Goal: Task Accomplishment & Management: Use online tool/utility

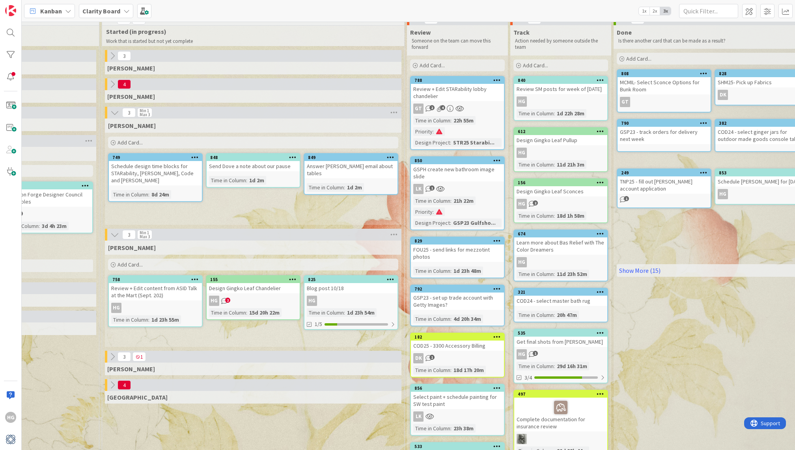
scroll to position [11, 735]
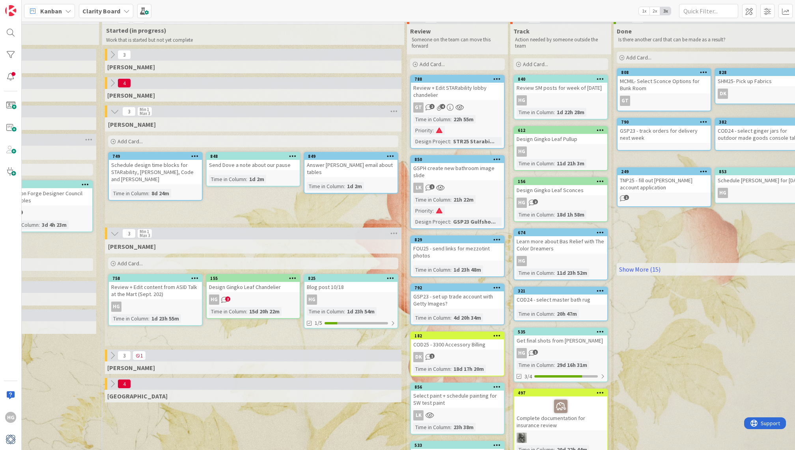
drag, startPoint x: 120, startPoint y: 201, endPoint x: 684, endPoint y: 3, distance: 597.6
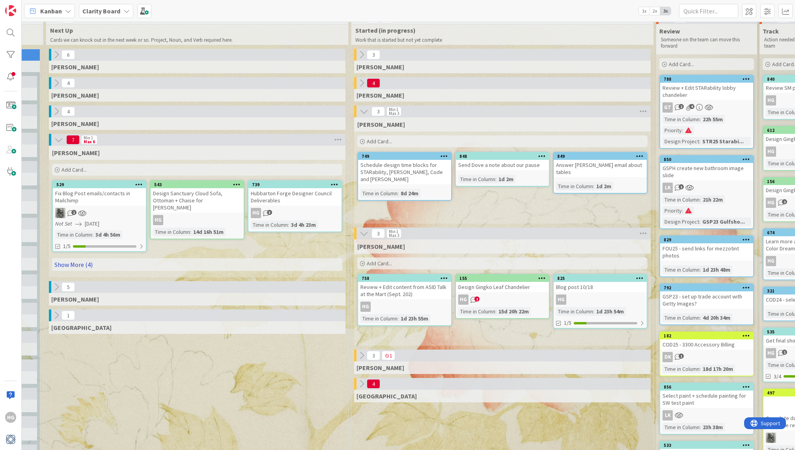
scroll to position [11, 486]
click at [117, 170] on div "Add Card..." at bounding box center [196, 170] width 290 height 12
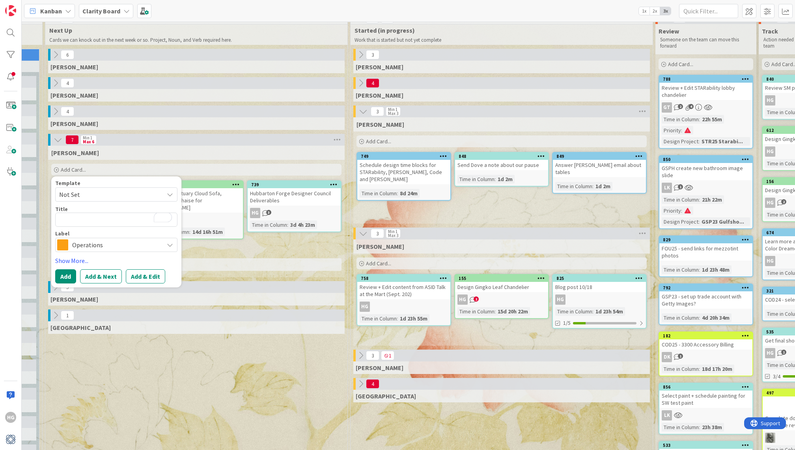
click at [90, 242] on span "Operations" at bounding box center [115, 245] width 87 height 11
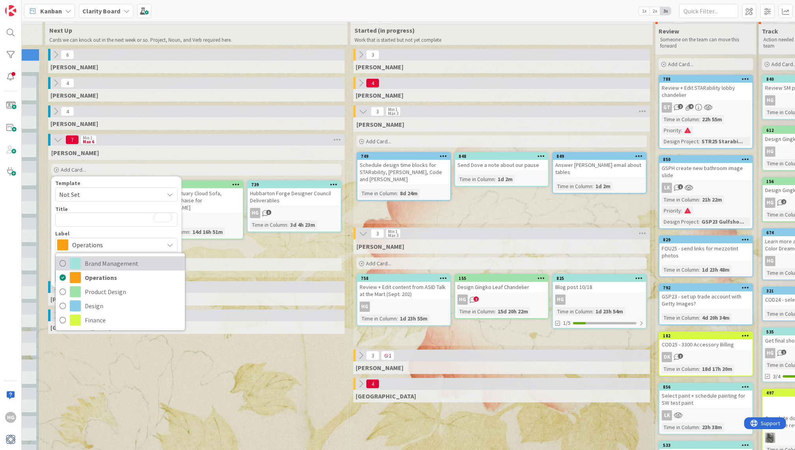
click at [90, 265] on span "Brand Management" at bounding box center [133, 264] width 96 height 12
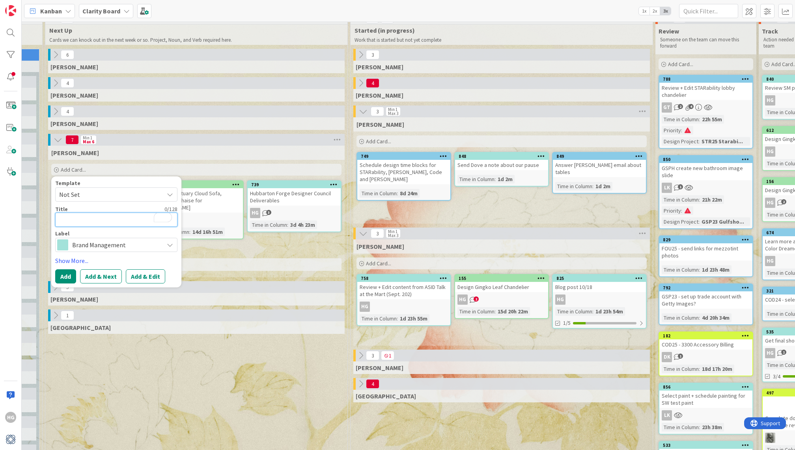
click at [86, 218] on textarea "To enrich screen reader interactions, please activate Accessibility in Grammarl…" at bounding box center [116, 220] width 122 height 14
type textarea "x"
type textarea "F"
type textarea "x"
type textarea "Fa"
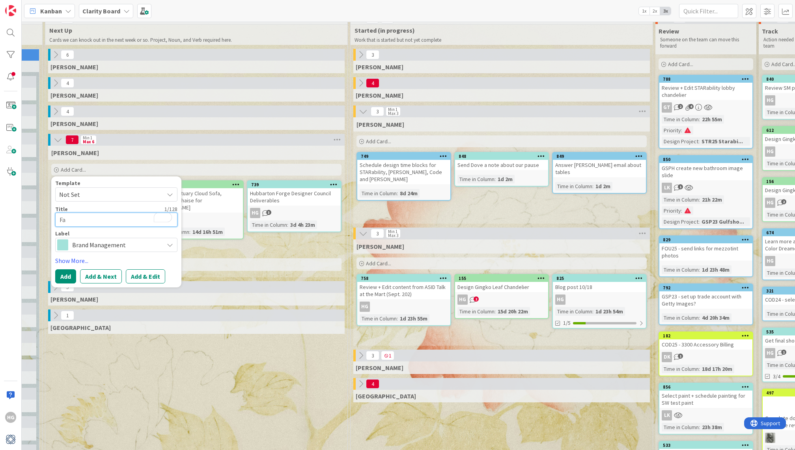
type textarea "x"
type textarea "Fal"
type textarea "x"
type textarea "Fall"
type textarea "x"
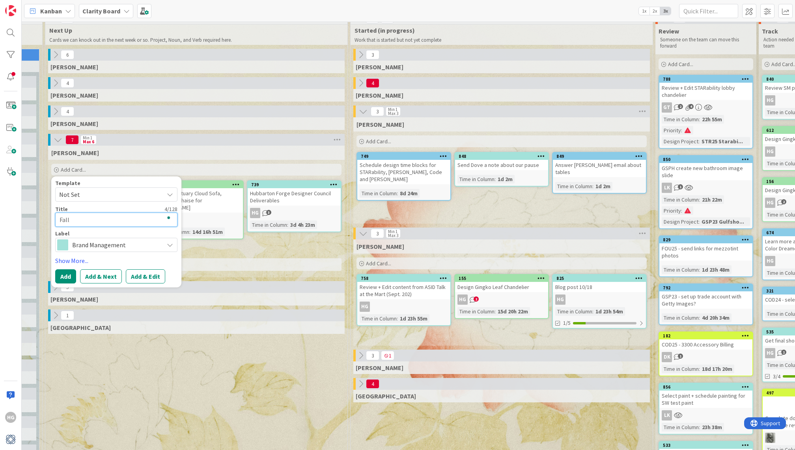
type textarea "Fall"
type textarea "x"
type textarea "Fall N"
type textarea "x"
type textarea "Fall Ne"
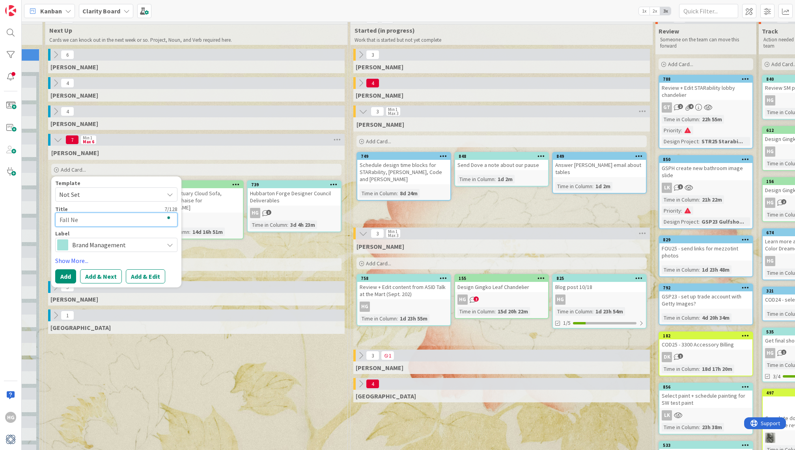
type textarea "x"
type textarea "Fall New"
type textarea "x"
type textarea "Fall News"
type textarea "x"
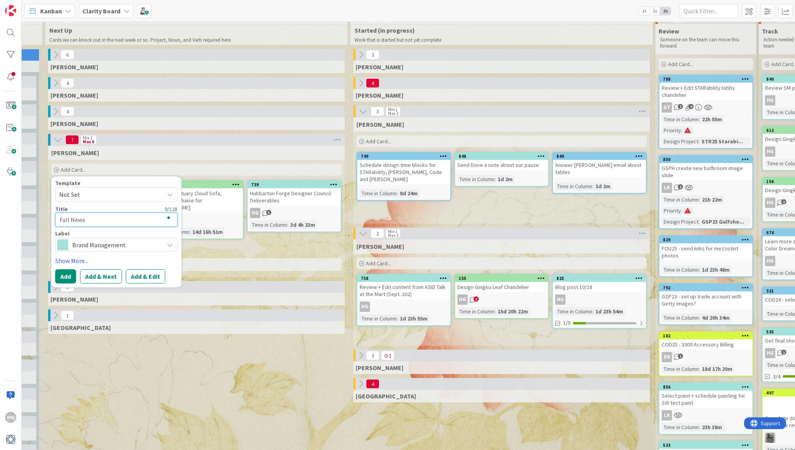
type textarea "Fall Newsl"
type textarea "x"
type textarea "Fall Newsle"
type textarea "x"
type textarea "Fall Newslet"
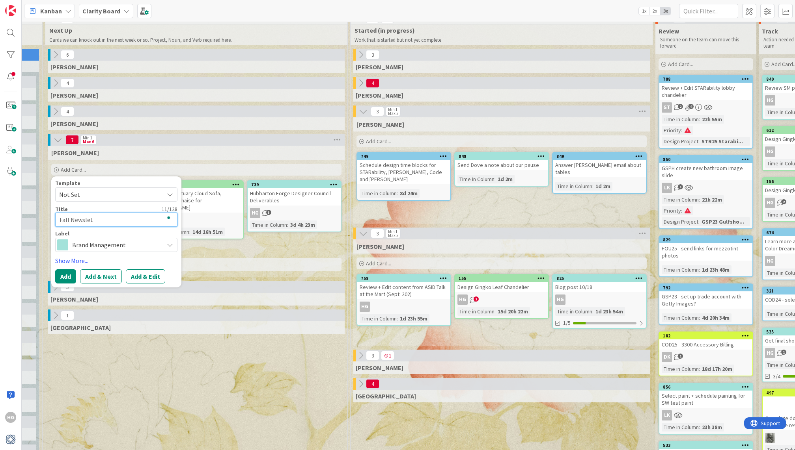
type textarea "x"
type textarea "Fall Newslett"
type textarea "x"
type textarea "Fall Newslette"
type textarea "x"
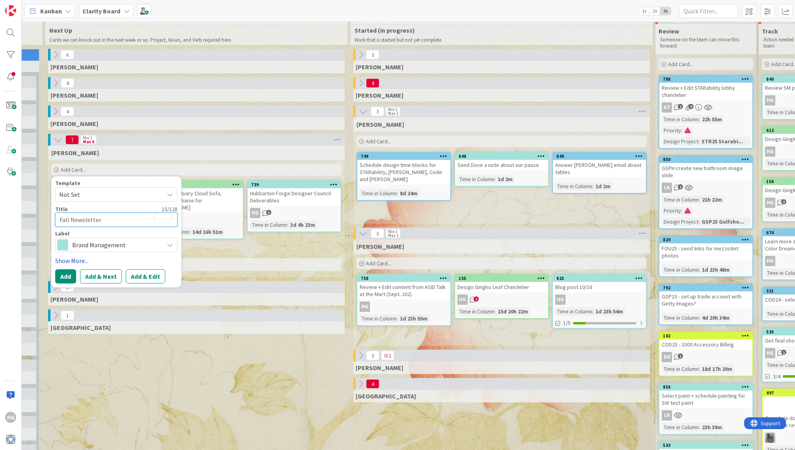
type textarea "Fall Newsletter"
click at [78, 260] on link "Show More..." at bounding box center [116, 260] width 122 height 9
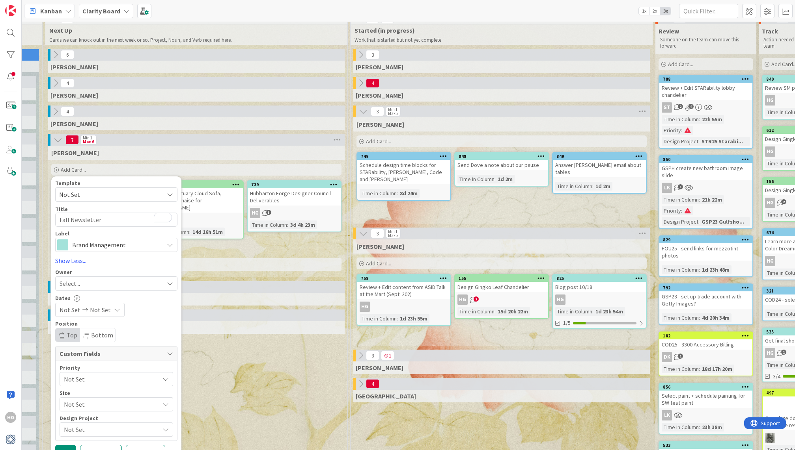
click at [70, 289] on div "Select..." at bounding box center [116, 284] width 122 height 14
click at [79, 349] on div "HG" at bounding box center [76, 350] width 12 height 12
click at [65, 446] on button "Add" at bounding box center [65, 452] width 21 height 14
type textarea "x"
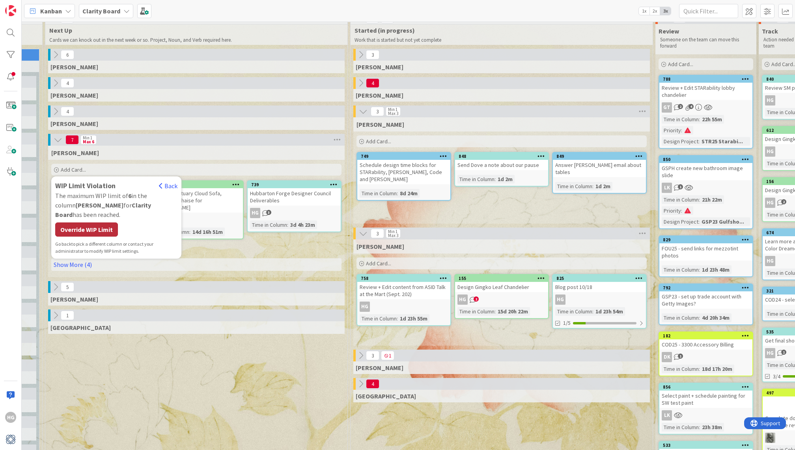
click at [89, 223] on div "Override WIP Limit" at bounding box center [86, 230] width 63 height 14
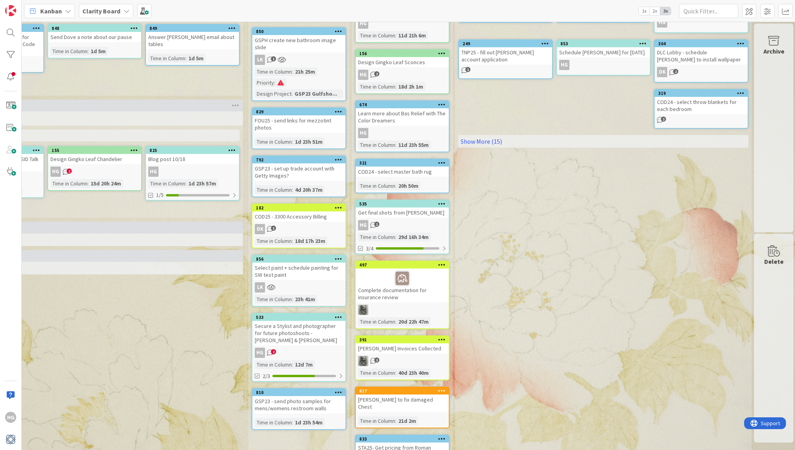
scroll to position [154, 893]
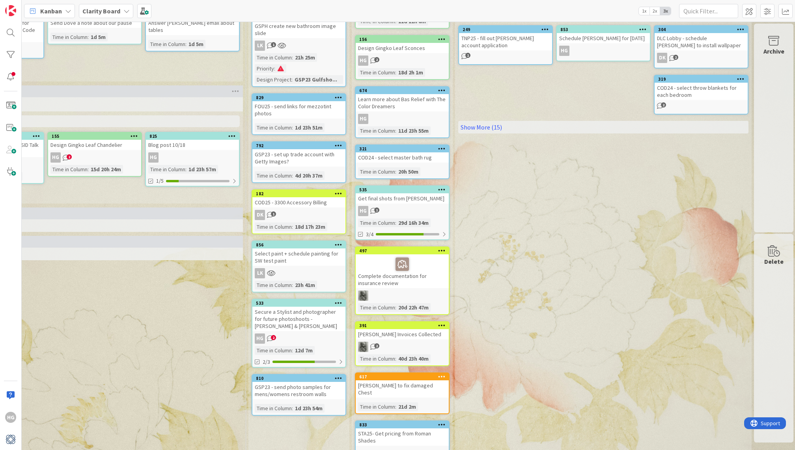
click at [290, 320] on div "Secure a Stylist and photographer for future photoshoots - [PERSON_NAME] & [PER…" at bounding box center [298, 319] width 93 height 24
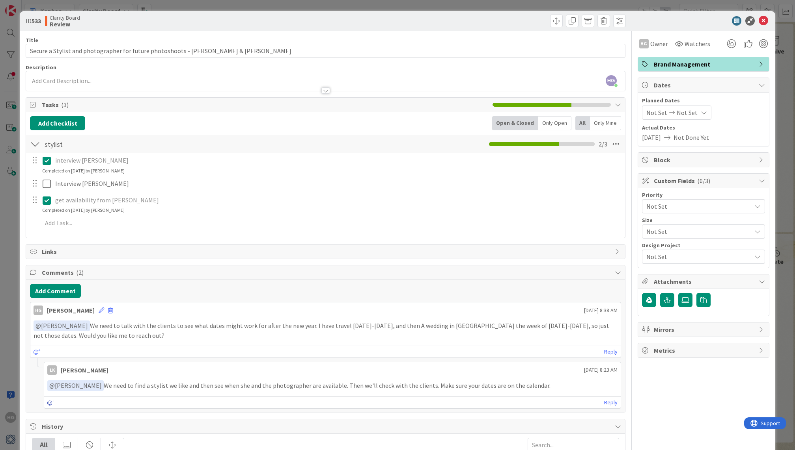
click at [48, 401] on icon at bounding box center [50, 403] width 7 height 6
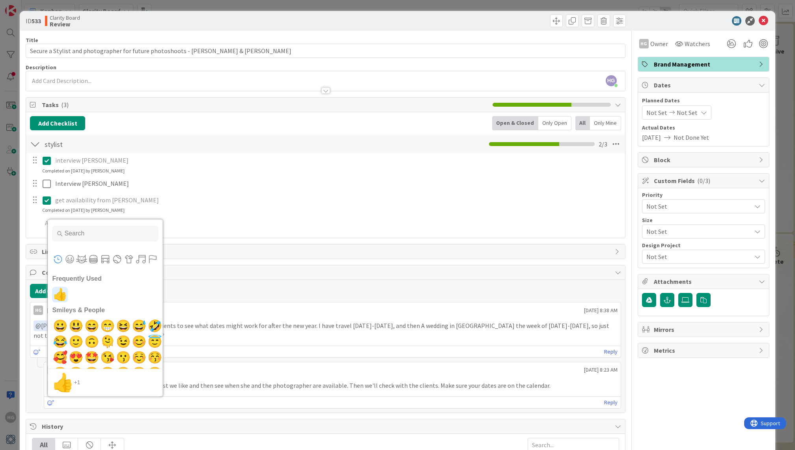
click at [61, 293] on span "👍" at bounding box center [60, 295] width 19 height 16
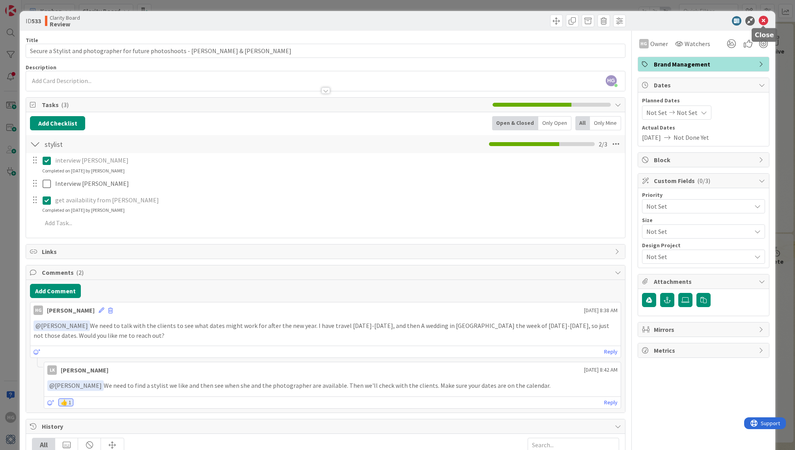
click at [764, 22] on icon at bounding box center [762, 20] width 9 height 9
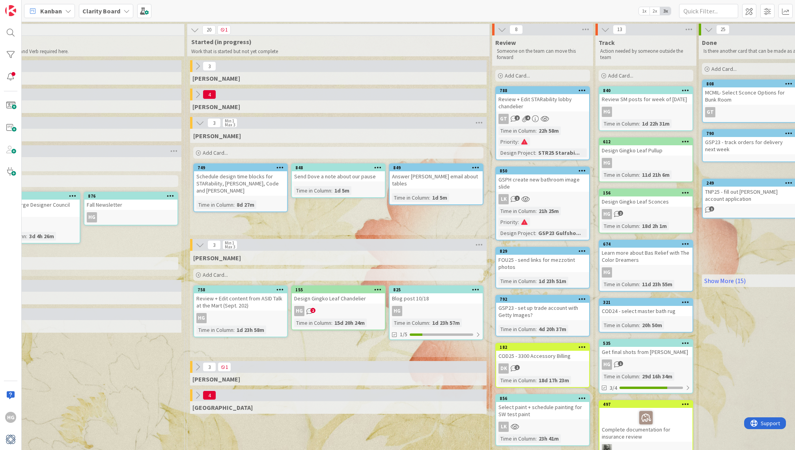
scroll to position [0, 649]
click at [550, 180] on div "GSPH create new bathroom image slide" at bounding box center [542, 183] width 93 height 17
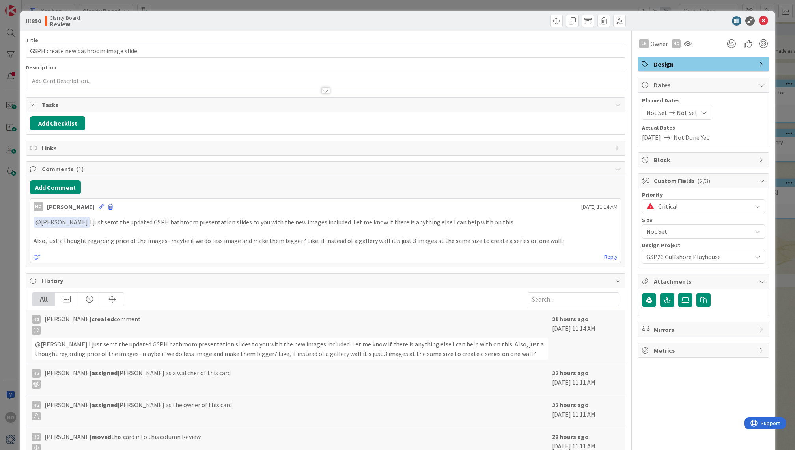
click at [68, 83] on div at bounding box center [325, 87] width 598 height 8
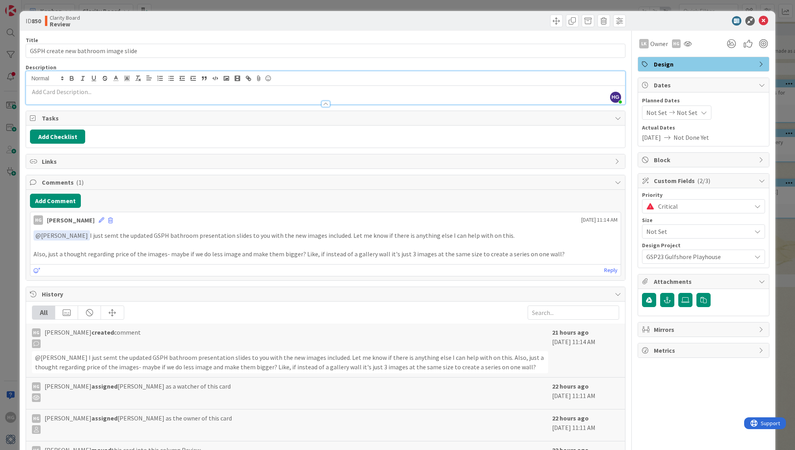
click at [67, 99] on div at bounding box center [325, 100] width 598 height 8
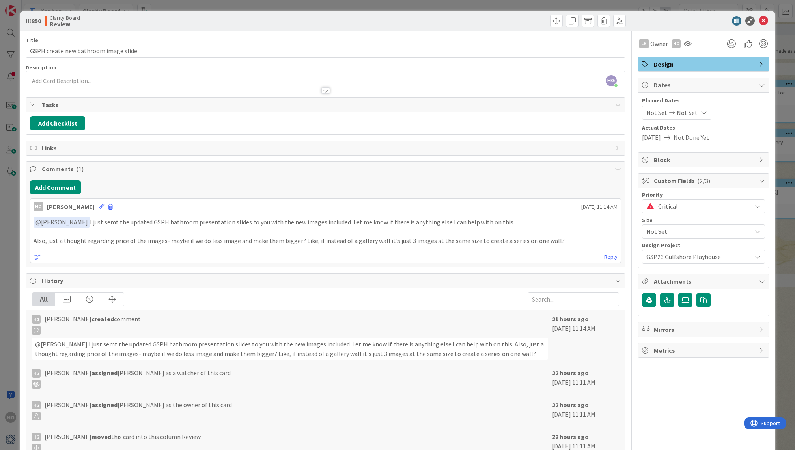
click at [69, 88] on div at bounding box center [325, 87] width 598 height 8
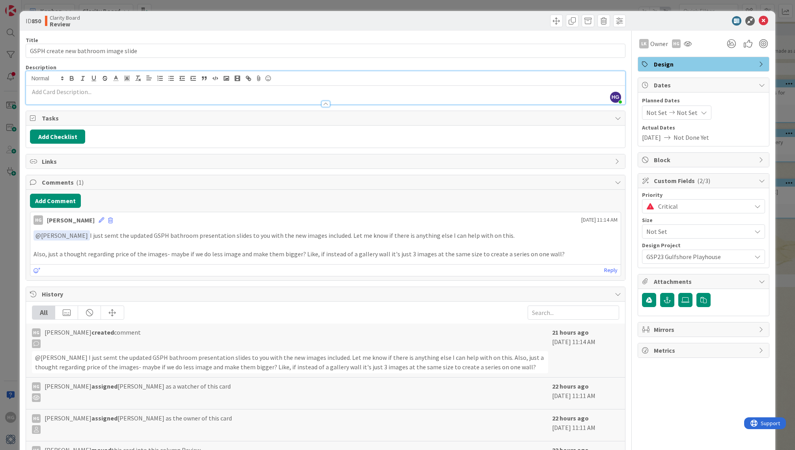
click at [69, 92] on p at bounding box center [325, 91] width 590 height 9
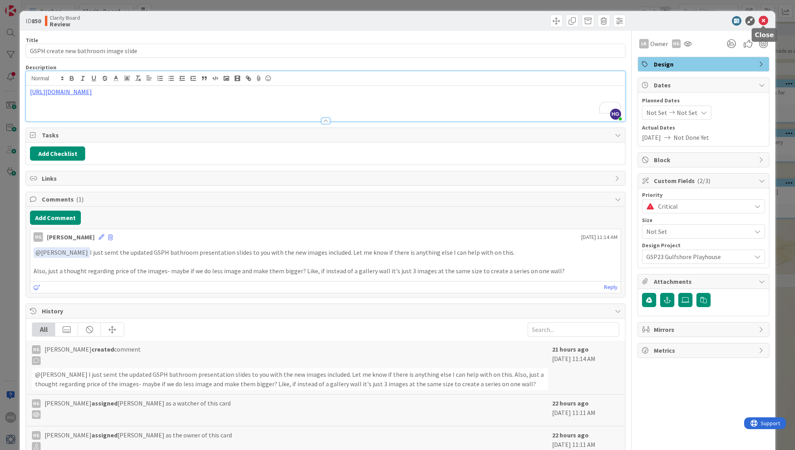
click at [763, 23] on icon at bounding box center [762, 20] width 9 height 9
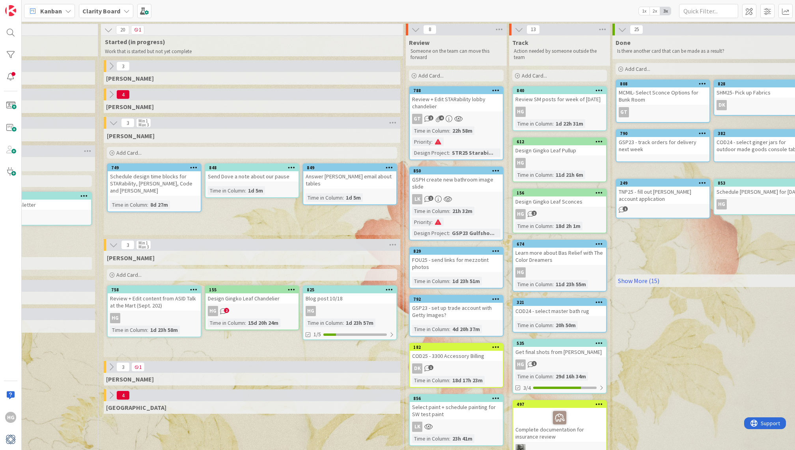
scroll to position [0, 735]
click at [222, 299] on div "Design Gingko Leaf Chandelier" at bounding box center [252, 299] width 93 height 10
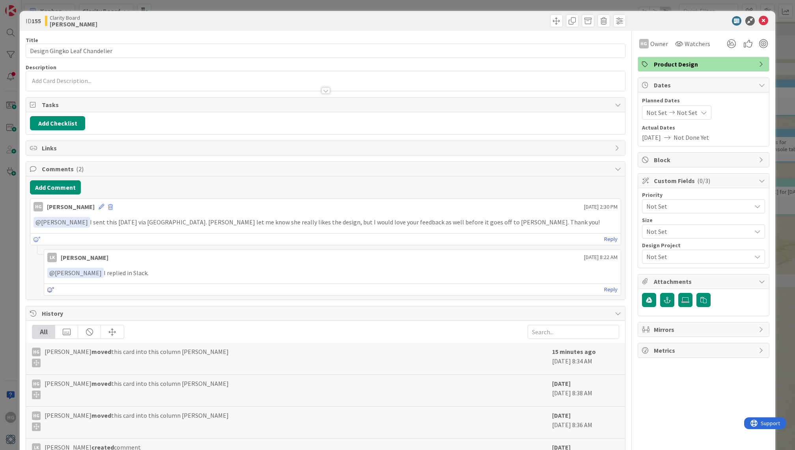
click at [51, 287] on icon at bounding box center [50, 290] width 7 height 6
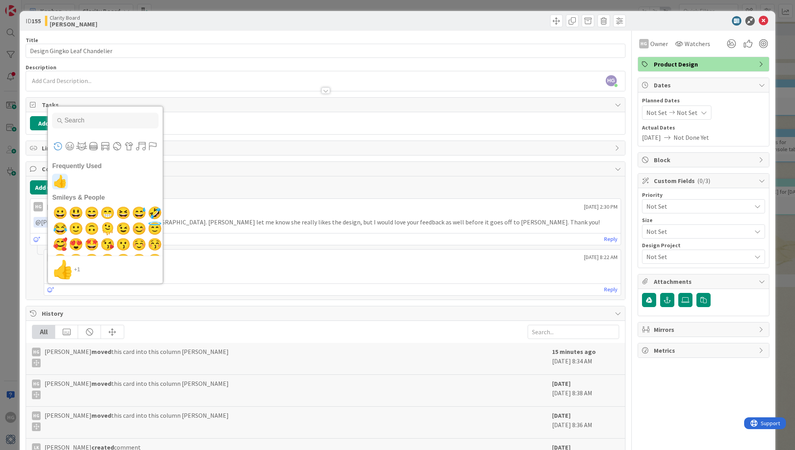
click at [61, 176] on span "👍" at bounding box center [60, 182] width 19 height 16
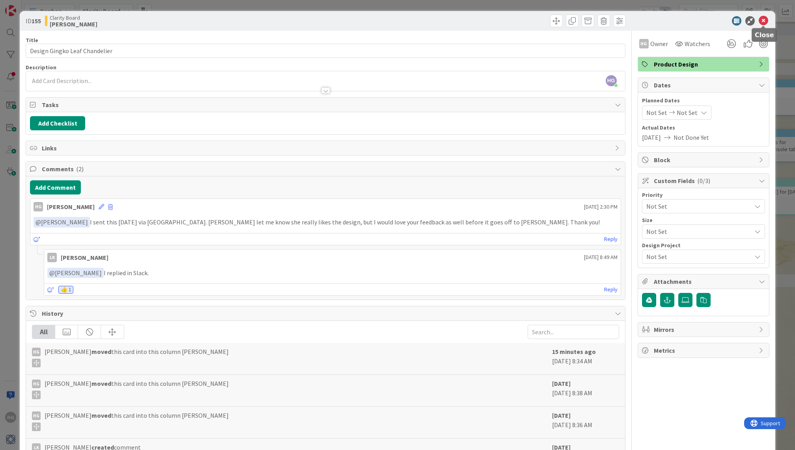
click at [765, 23] on icon at bounding box center [762, 20] width 9 height 9
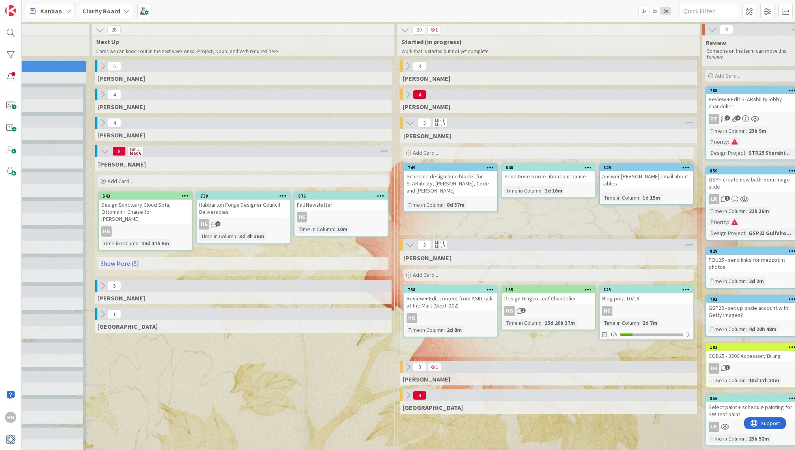
scroll to position [0, 434]
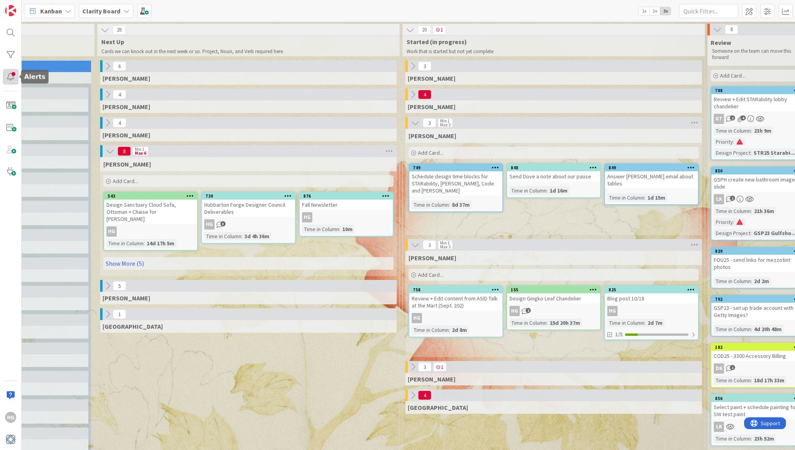
click at [12, 78] on div at bounding box center [11, 77] width 16 height 16
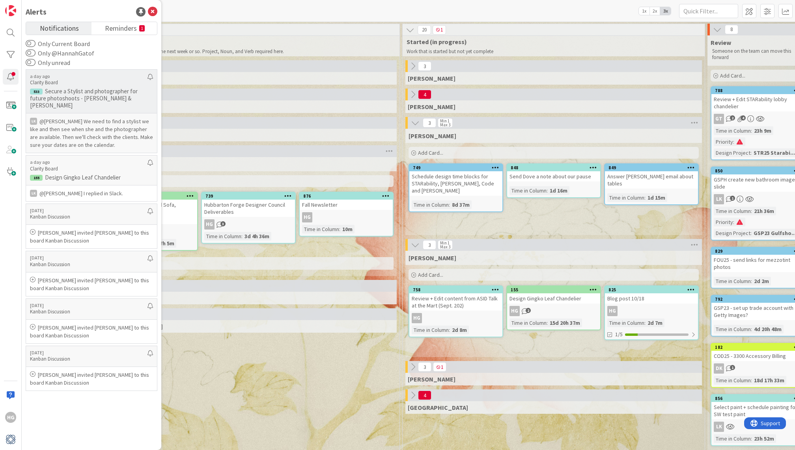
click at [108, 92] on p "Secure a Stylist and photographer for future photoshoots - [PERSON_NAME] & [PER…" at bounding box center [91, 98] width 123 height 21
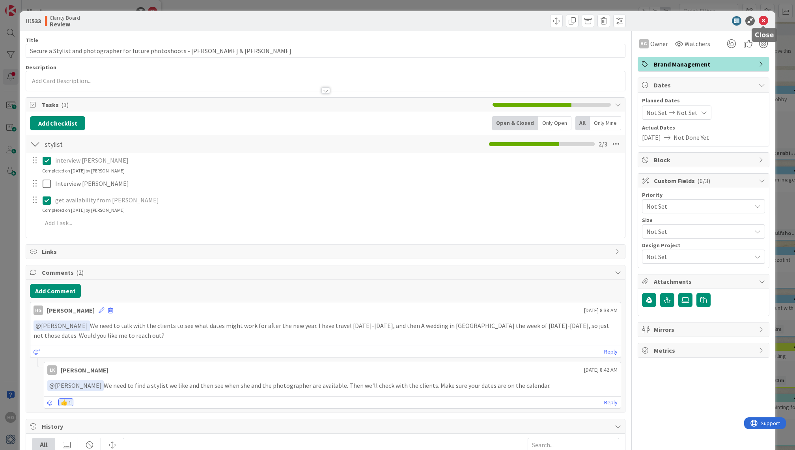
click at [759, 23] on icon at bounding box center [762, 20] width 9 height 9
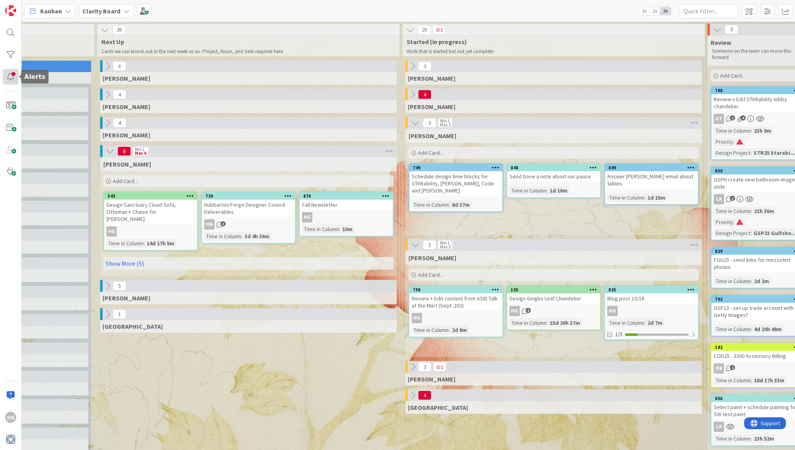
click at [13, 74] on div at bounding box center [11, 77] width 16 height 16
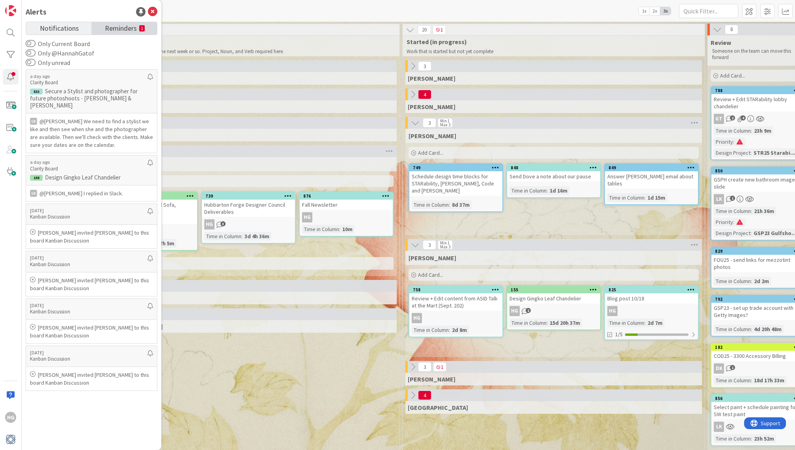
click at [114, 28] on span "Reminders" at bounding box center [121, 27] width 32 height 11
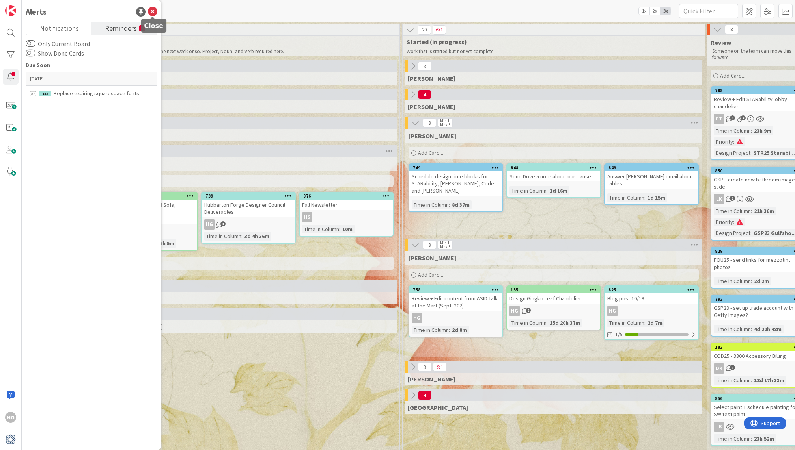
click at [152, 8] on icon at bounding box center [152, 11] width 9 height 9
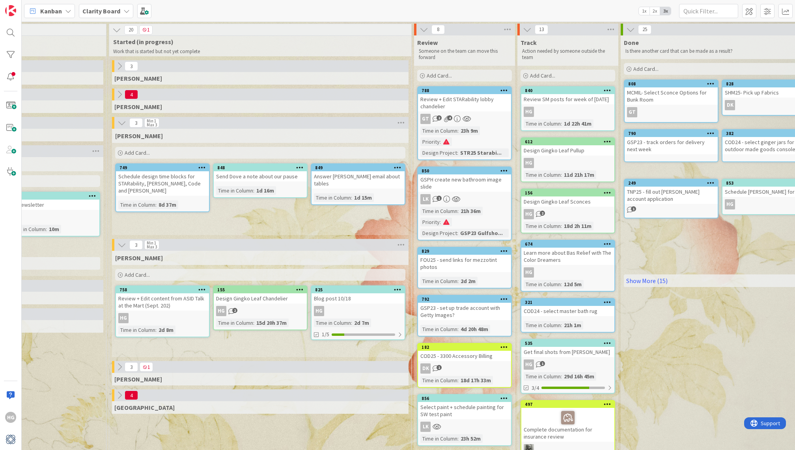
scroll to position [0, 707]
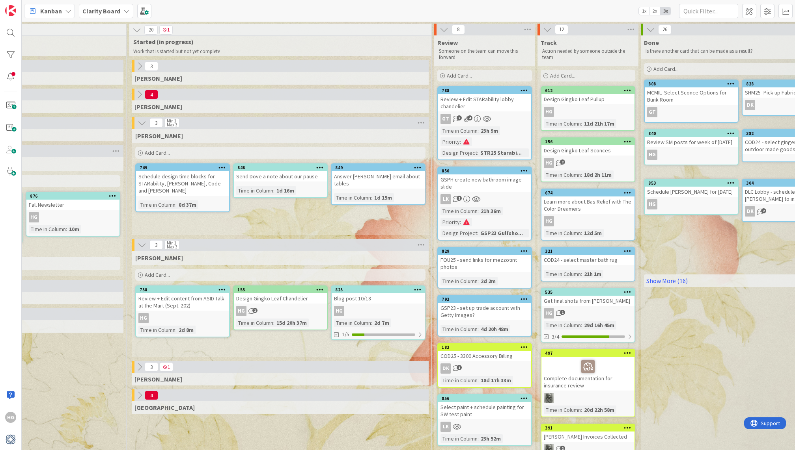
drag, startPoint x: 575, startPoint y: 106, endPoint x: 750, endPoint y: 1, distance: 203.1
